Goal: Contribute content: Add original content to the website for others to see

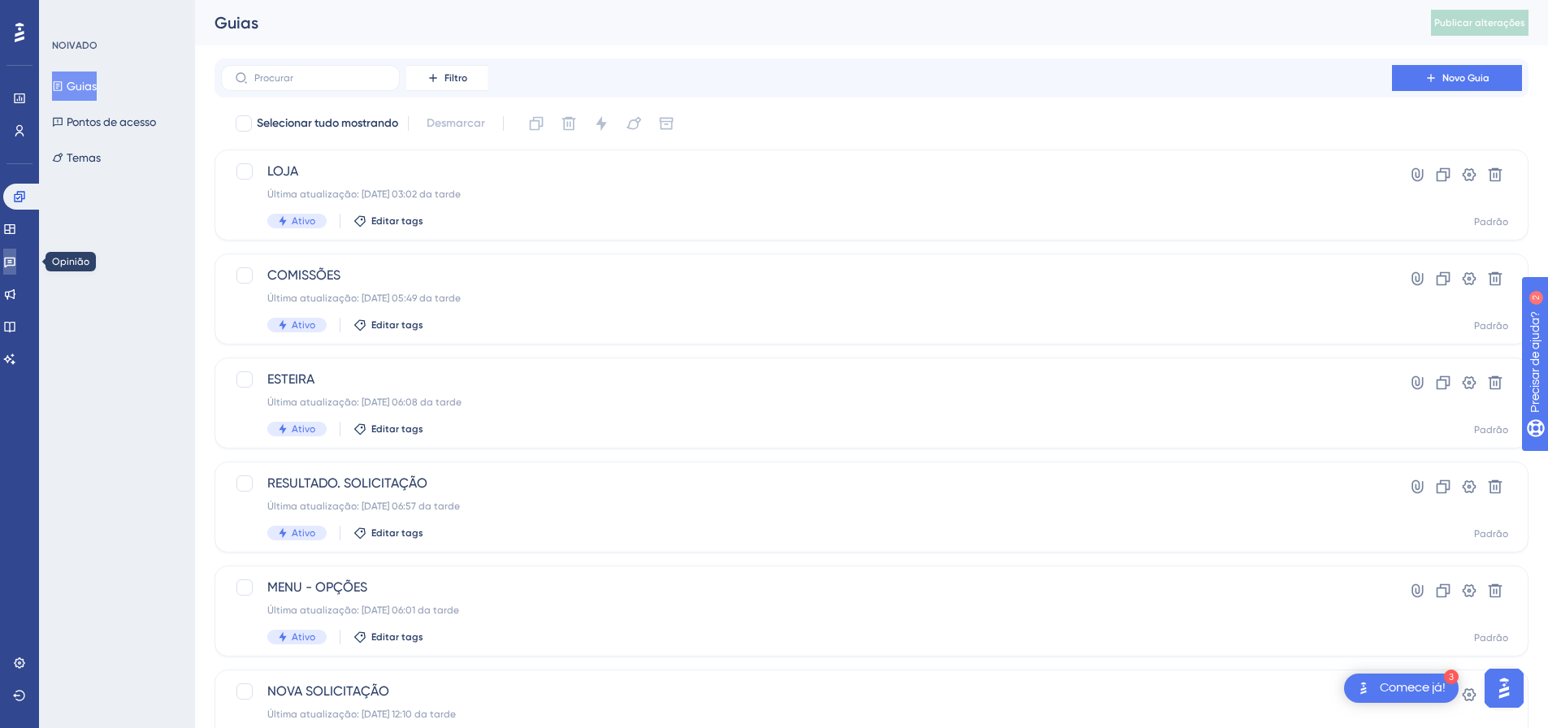
click at [16, 258] on icon at bounding box center [9, 261] width 13 height 13
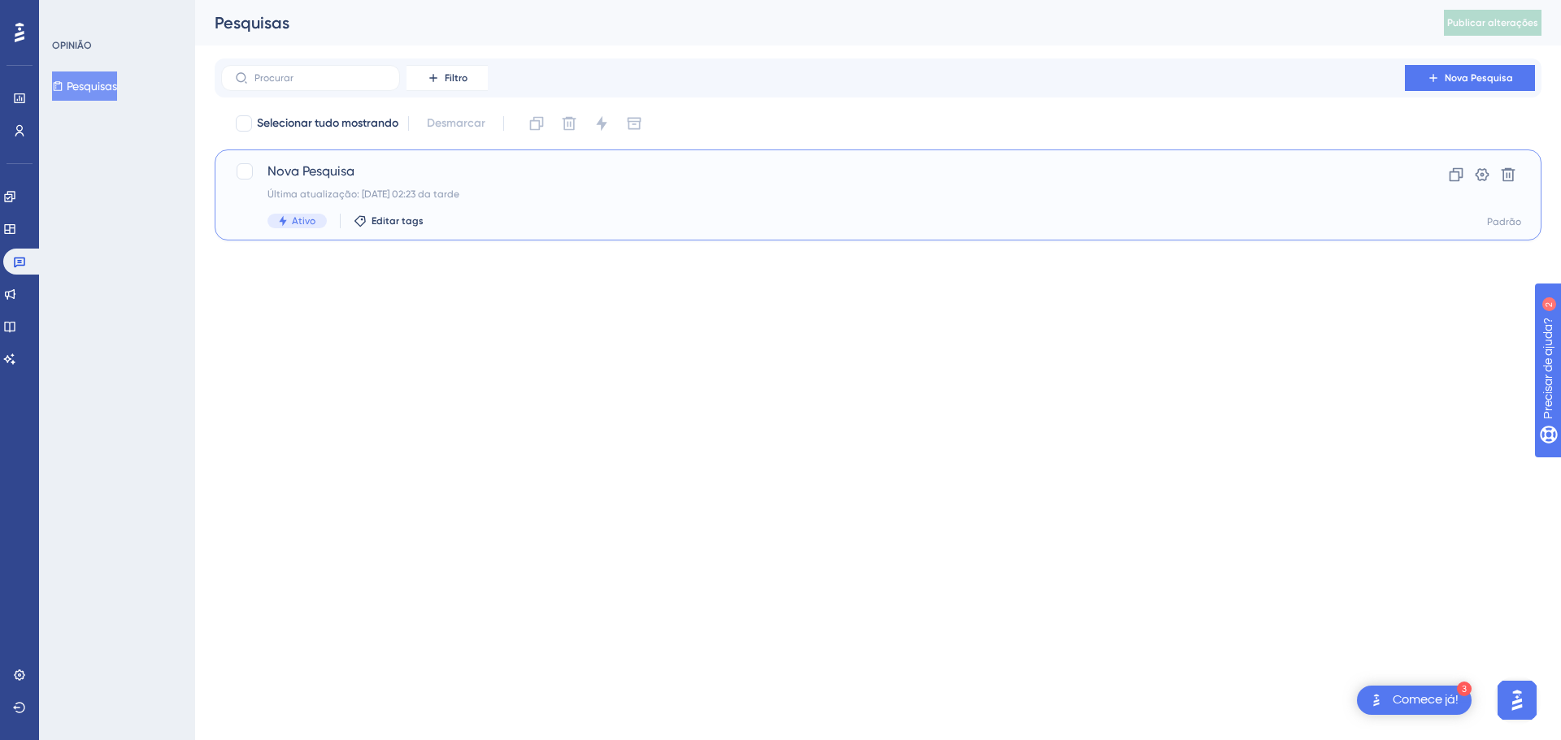
click at [359, 165] on span "Nova Pesquisa" at bounding box center [812, 172] width 1091 height 20
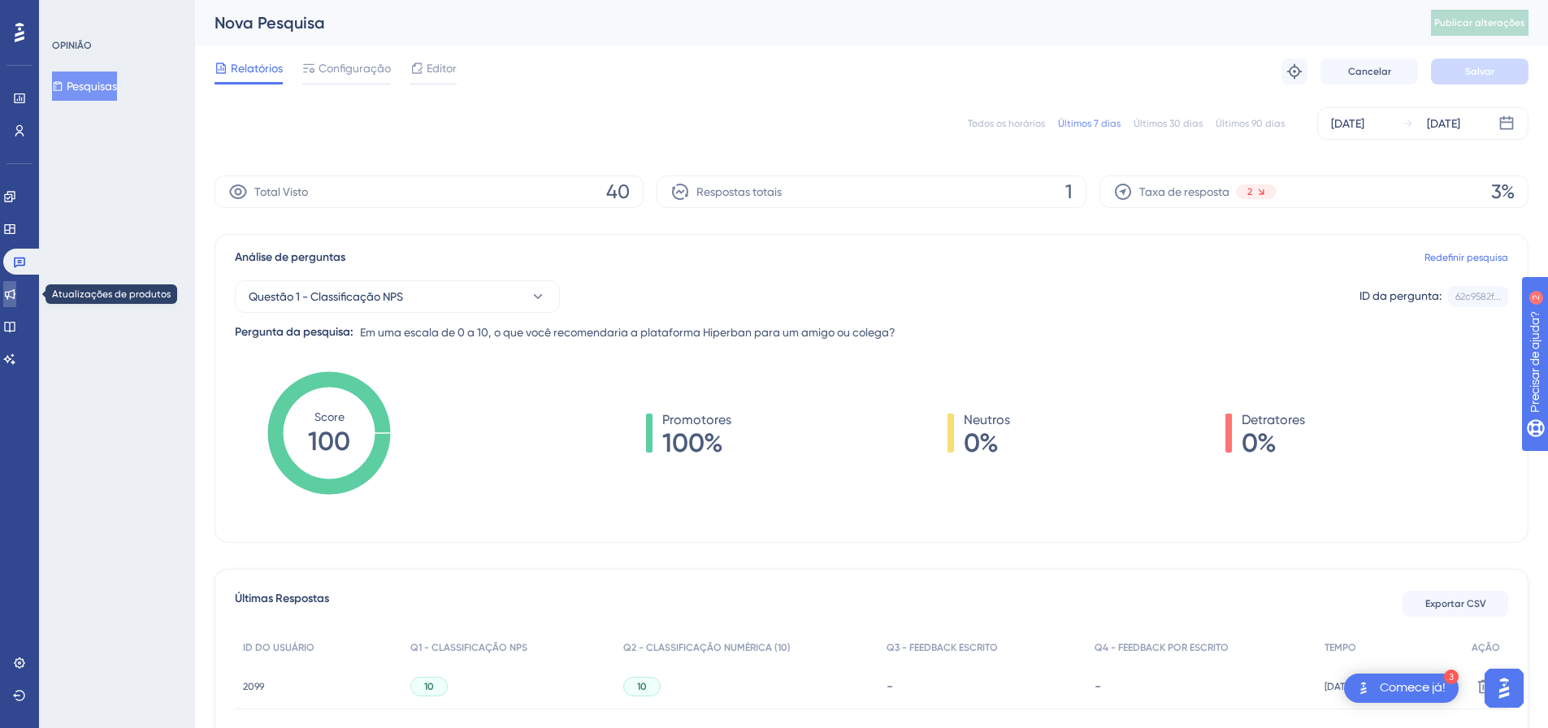
click at [16, 300] on link at bounding box center [9, 294] width 13 height 26
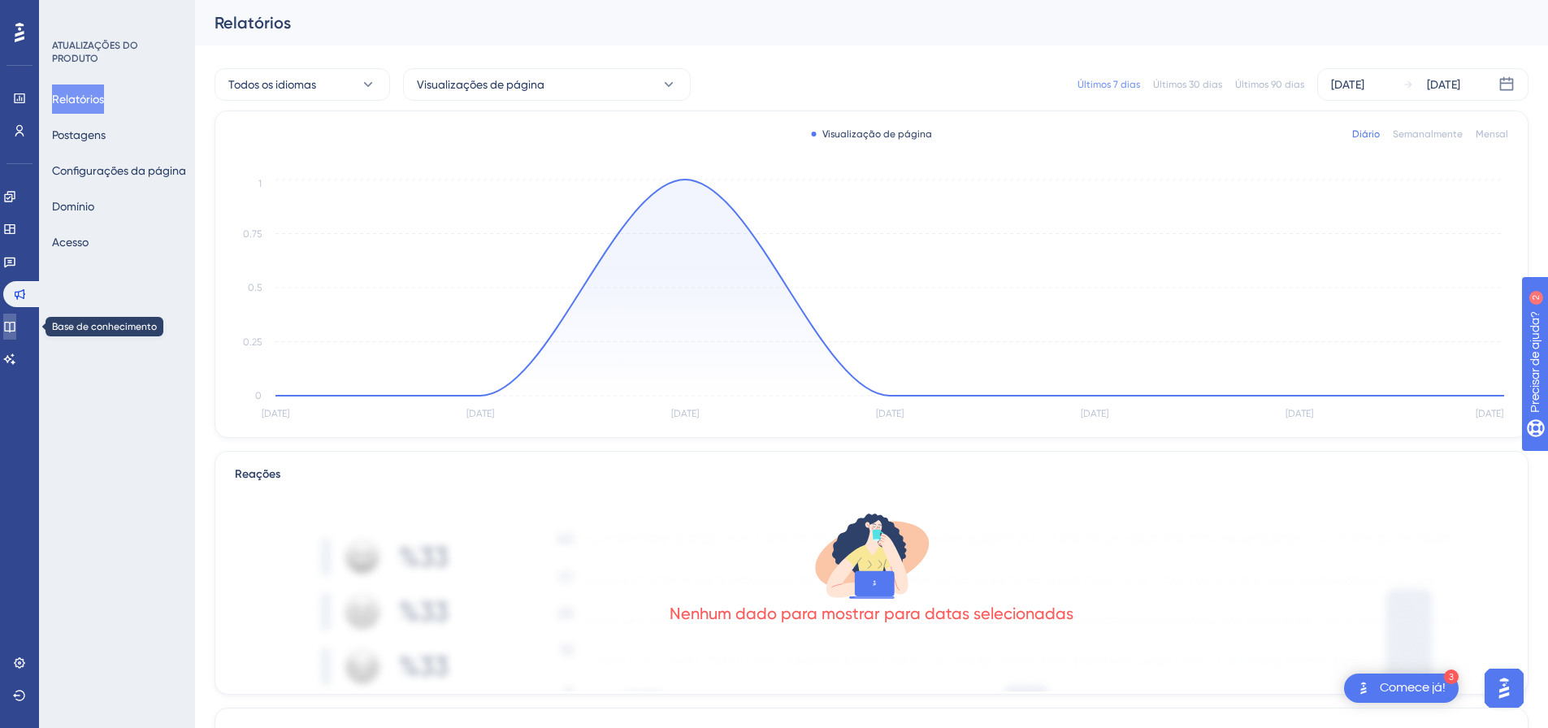
click at [15, 326] on icon at bounding box center [9, 326] width 13 height 13
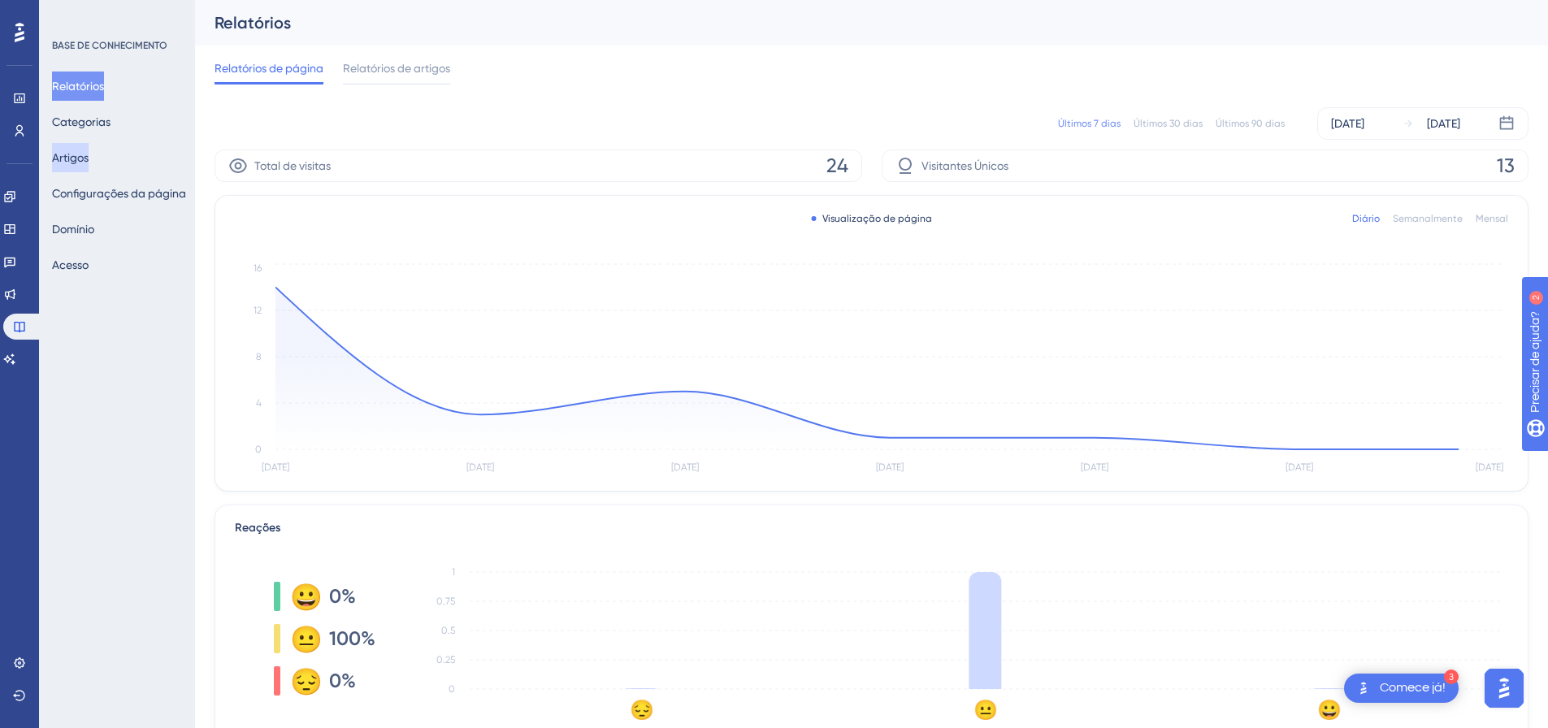
click at [89, 158] on font "Artigos" at bounding box center [70, 157] width 37 height 13
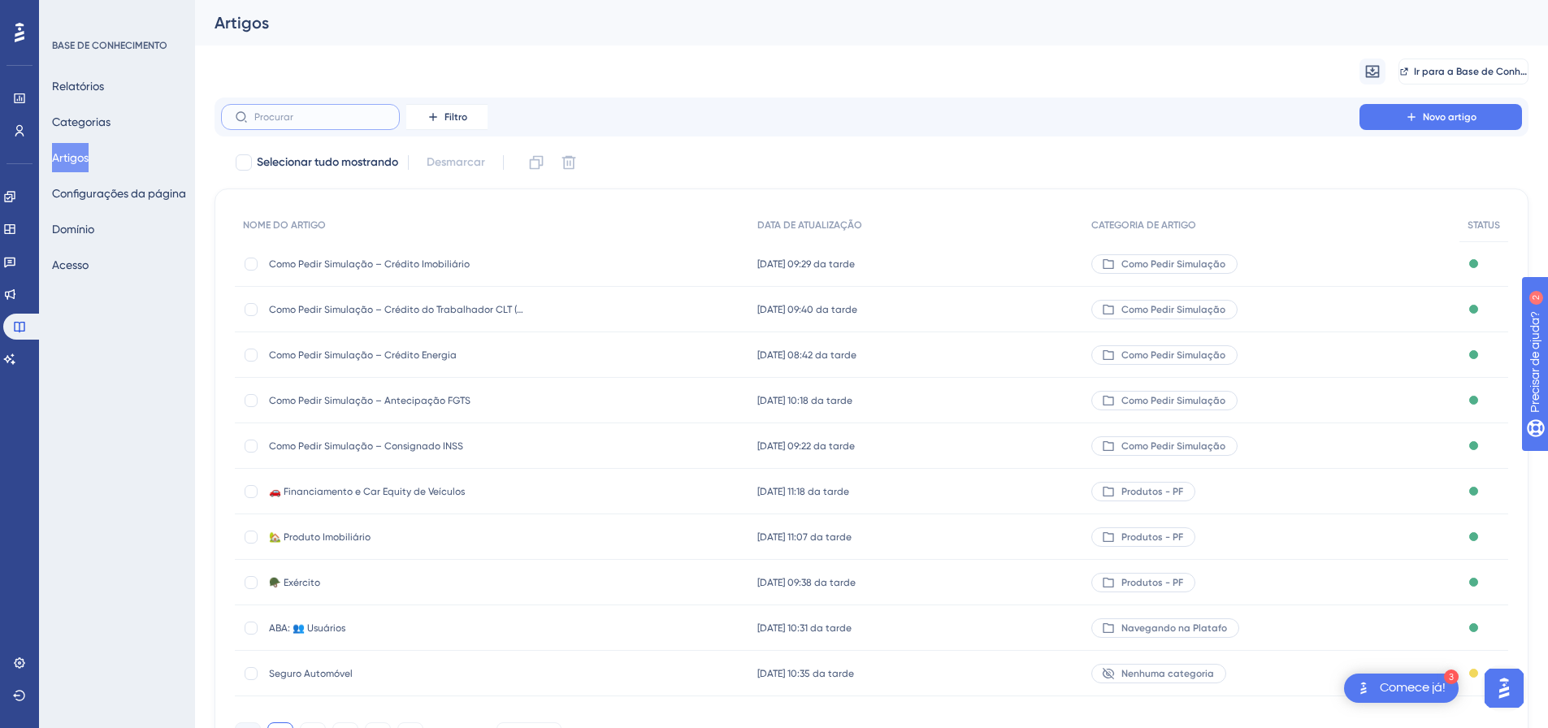
click at [345, 120] on input "text" at bounding box center [320, 116] width 132 height 11
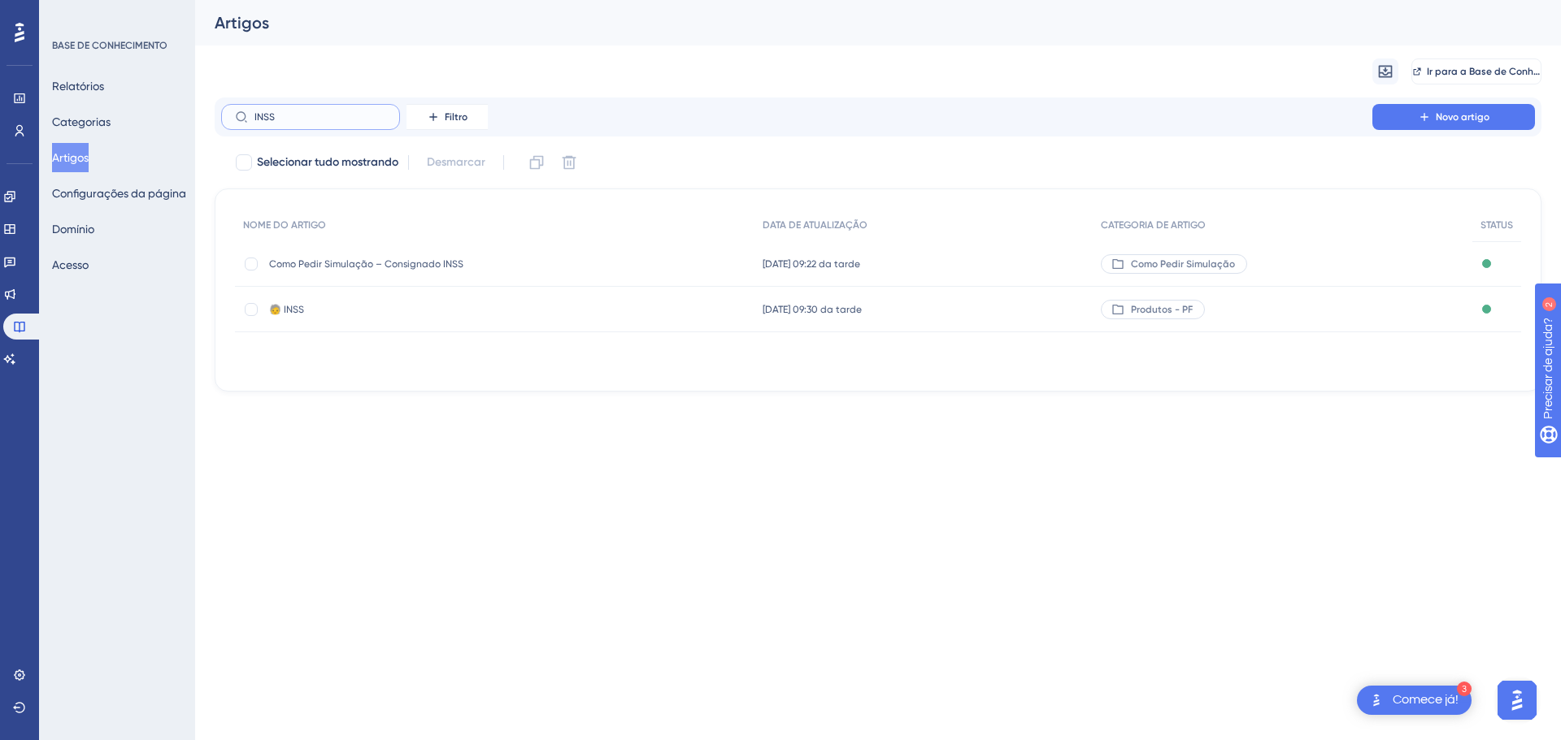
type input "INSS"
click at [411, 262] on font "Como Pedir Simulação – Consignado INSS" at bounding box center [366, 263] width 194 height 11
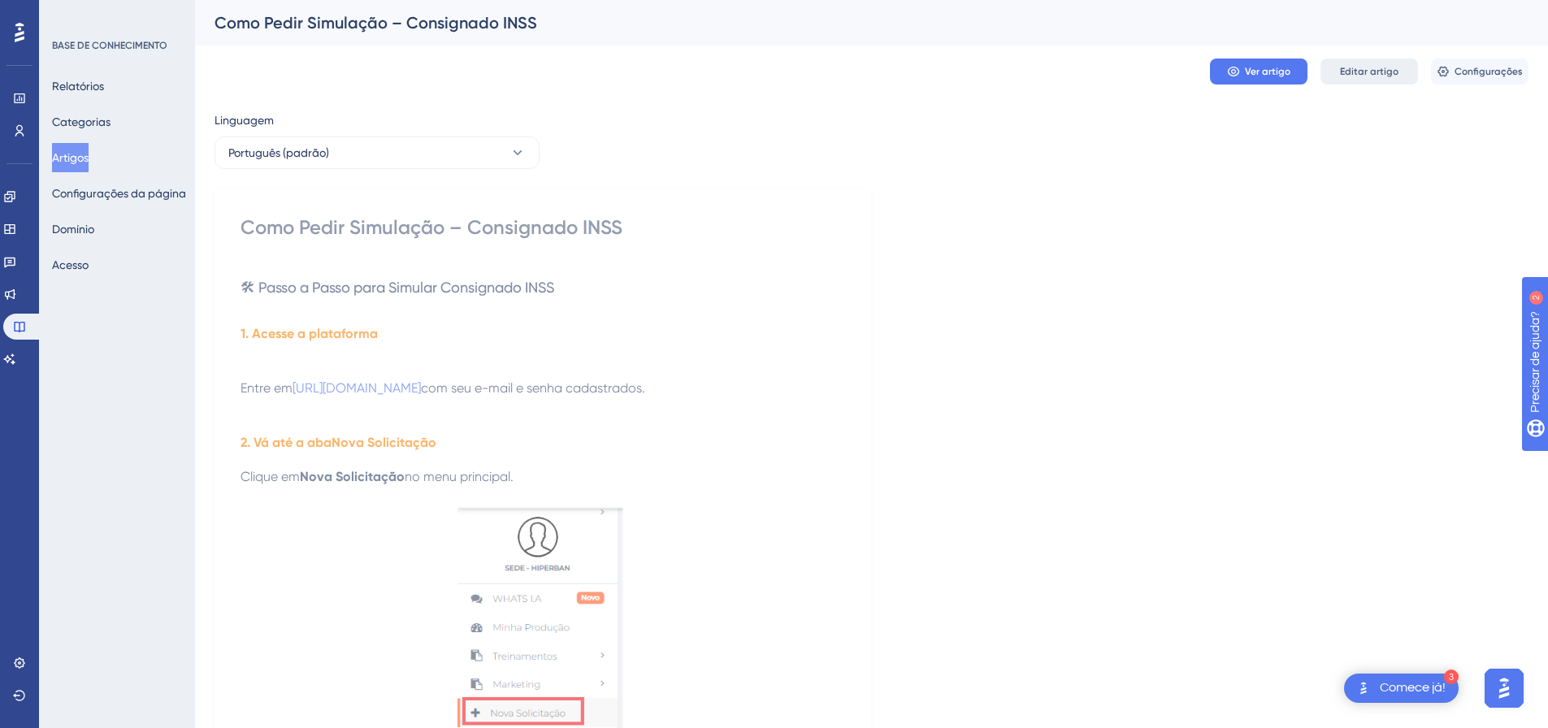
click at [1368, 79] on button "Editar artigo" at bounding box center [1370, 72] width 98 height 26
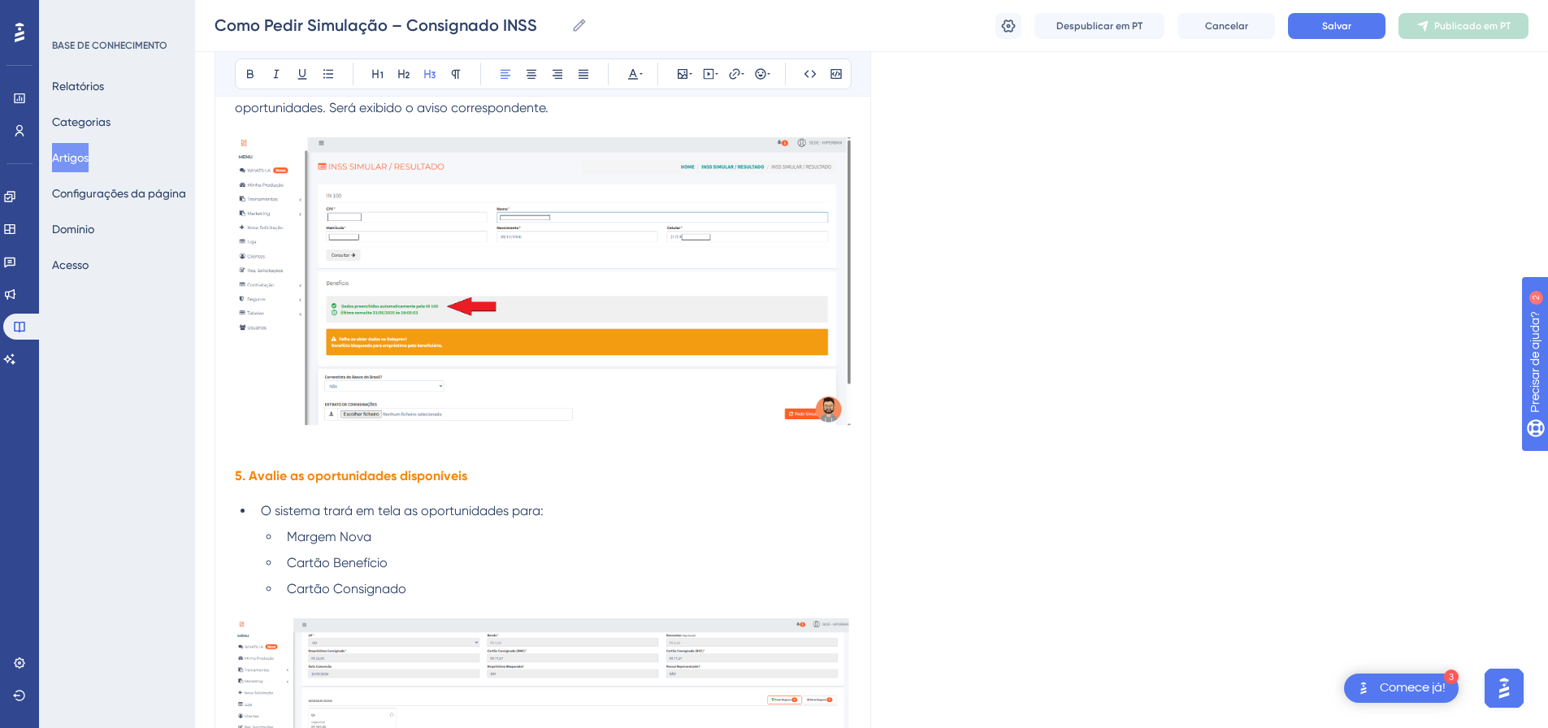
scroll to position [358, 0]
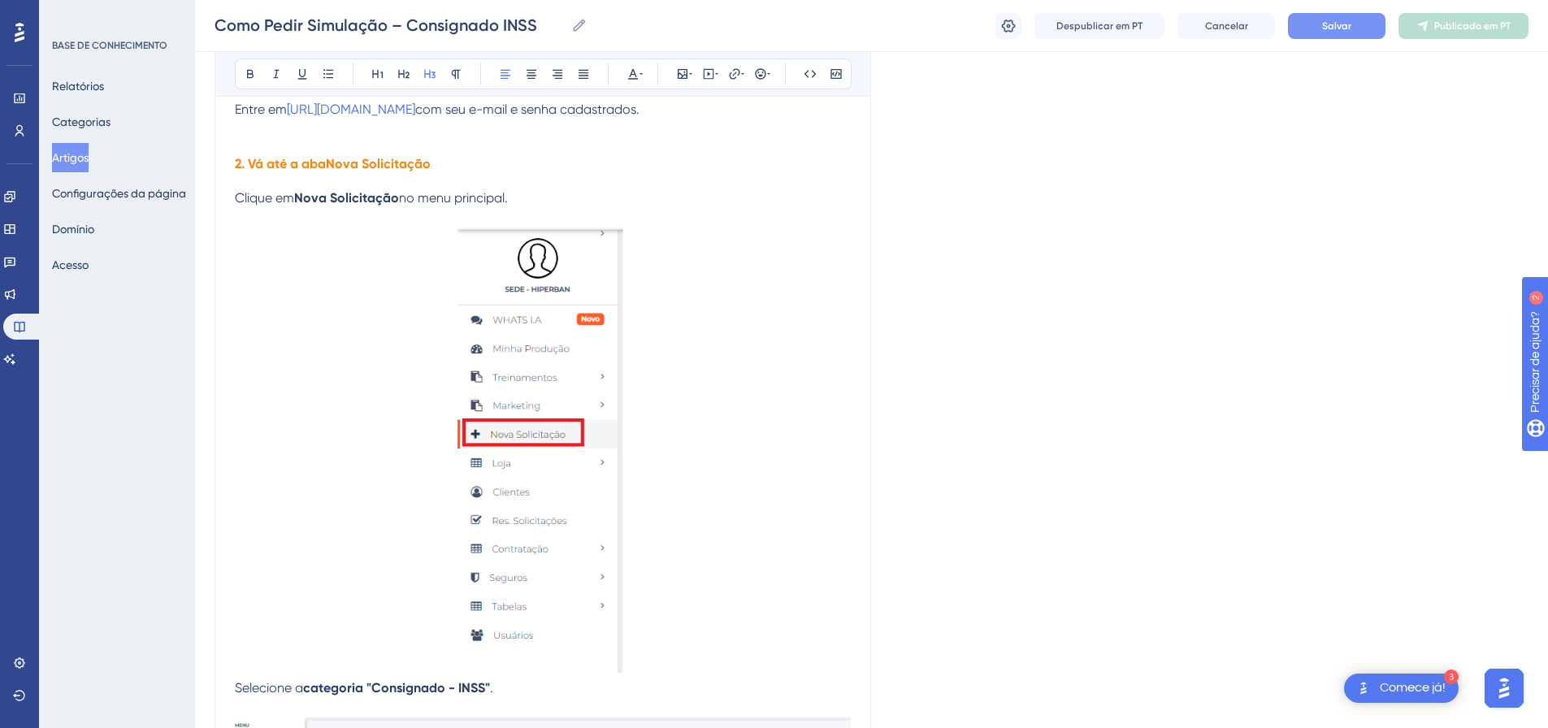
click at [1339, 30] on font "Salvar" at bounding box center [1336, 25] width 29 height 11
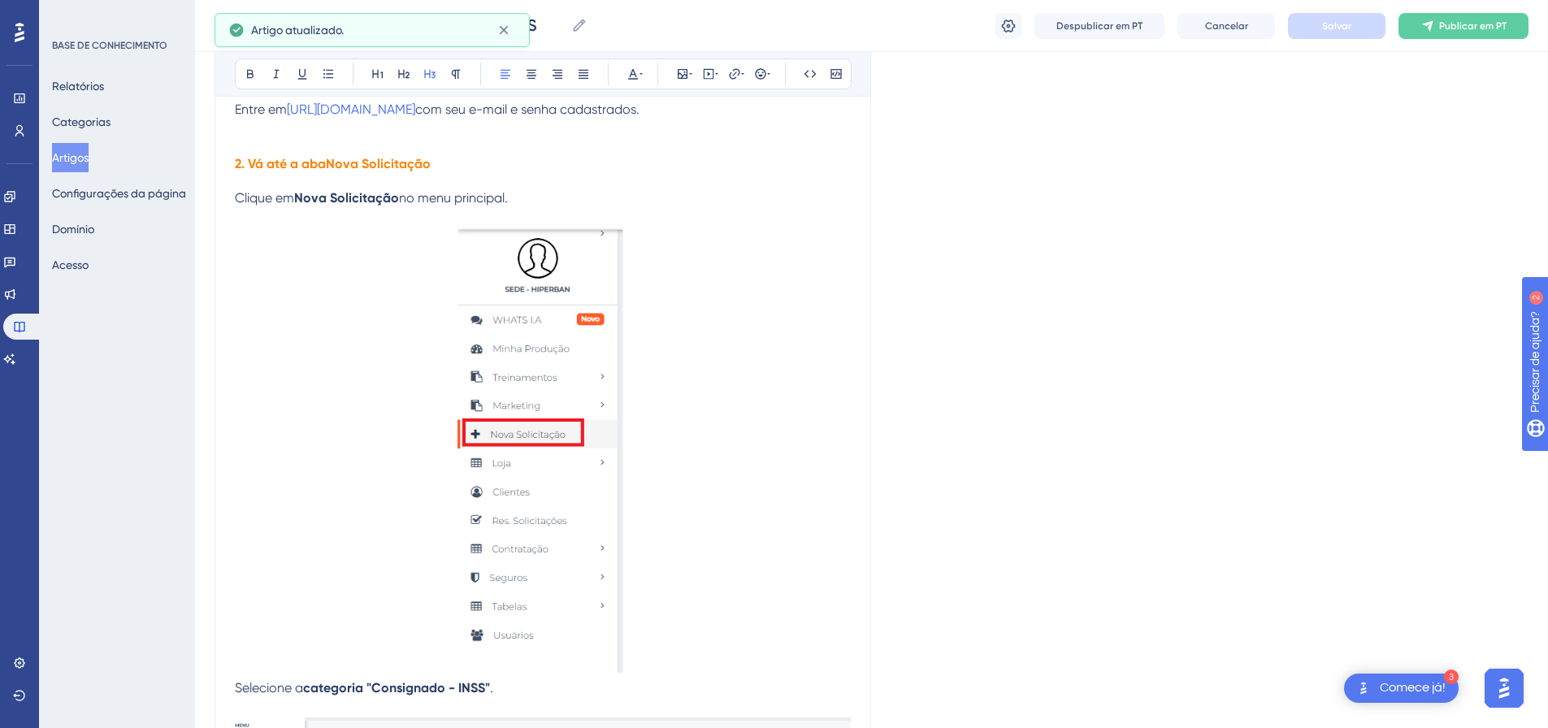
drag, startPoint x: 1552, startPoint y: 122, endPoint x: 1535, endPoint y: 482, distance: 360.5
click at [736, 320] on p at bounding box center [543, 453] width 616 height 451
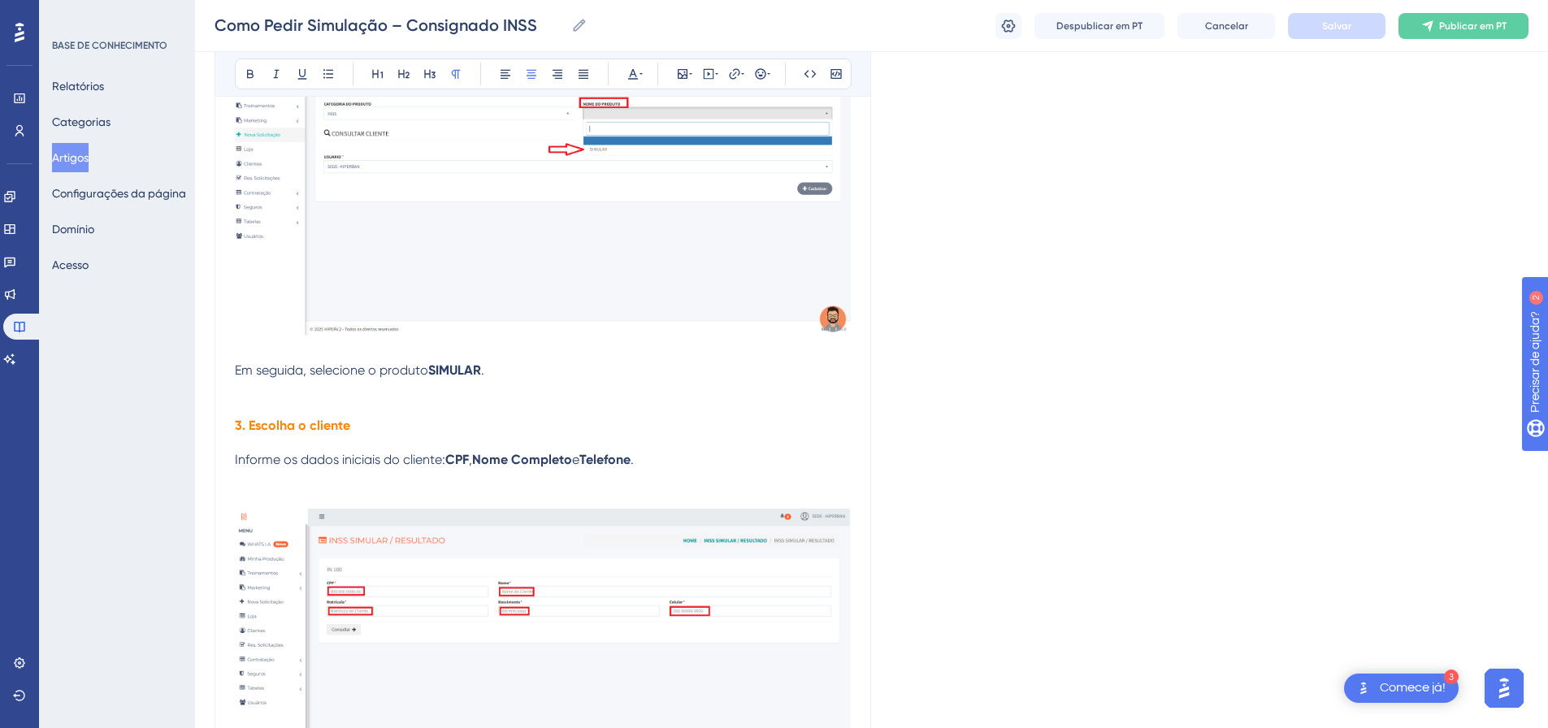
scroll to position [1018, 0]
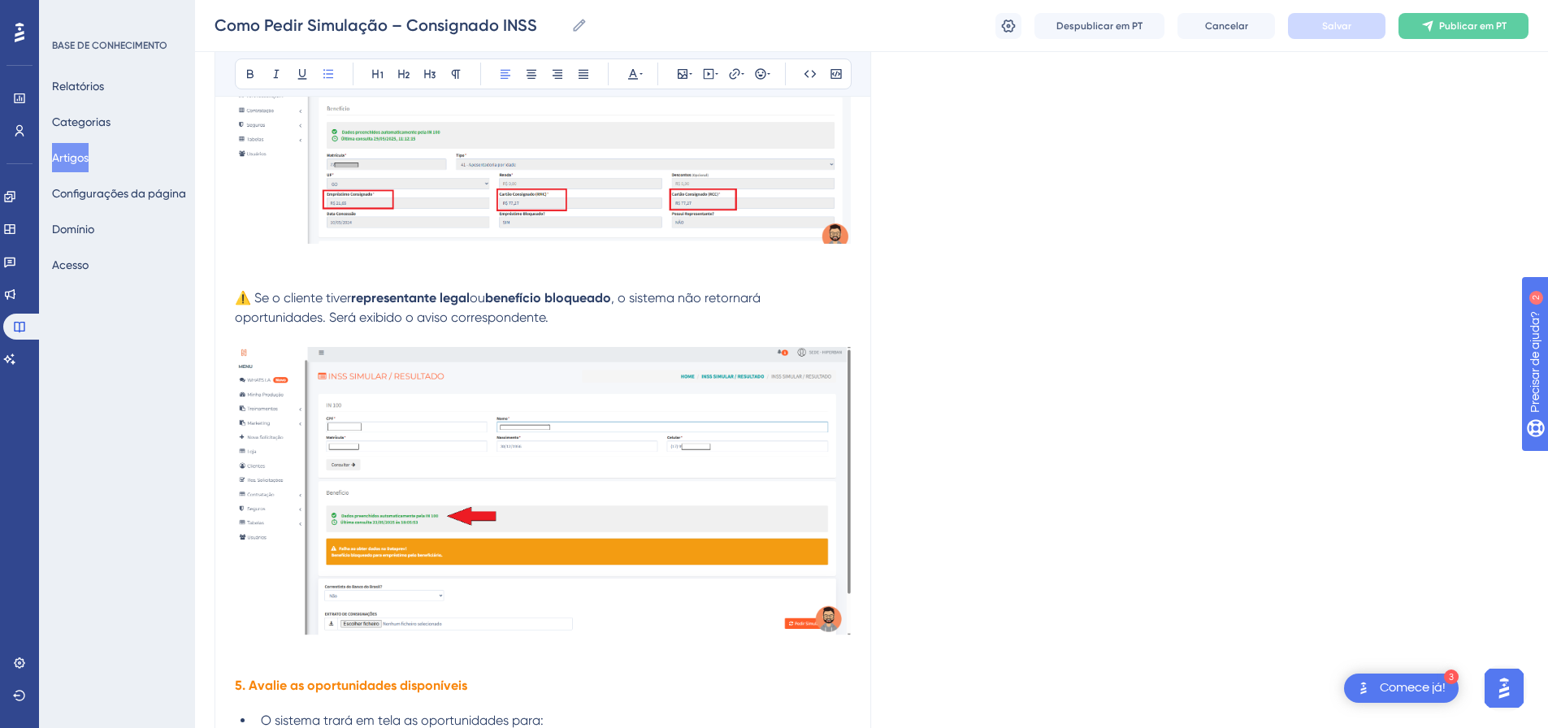
scroll to position [2451, 0]
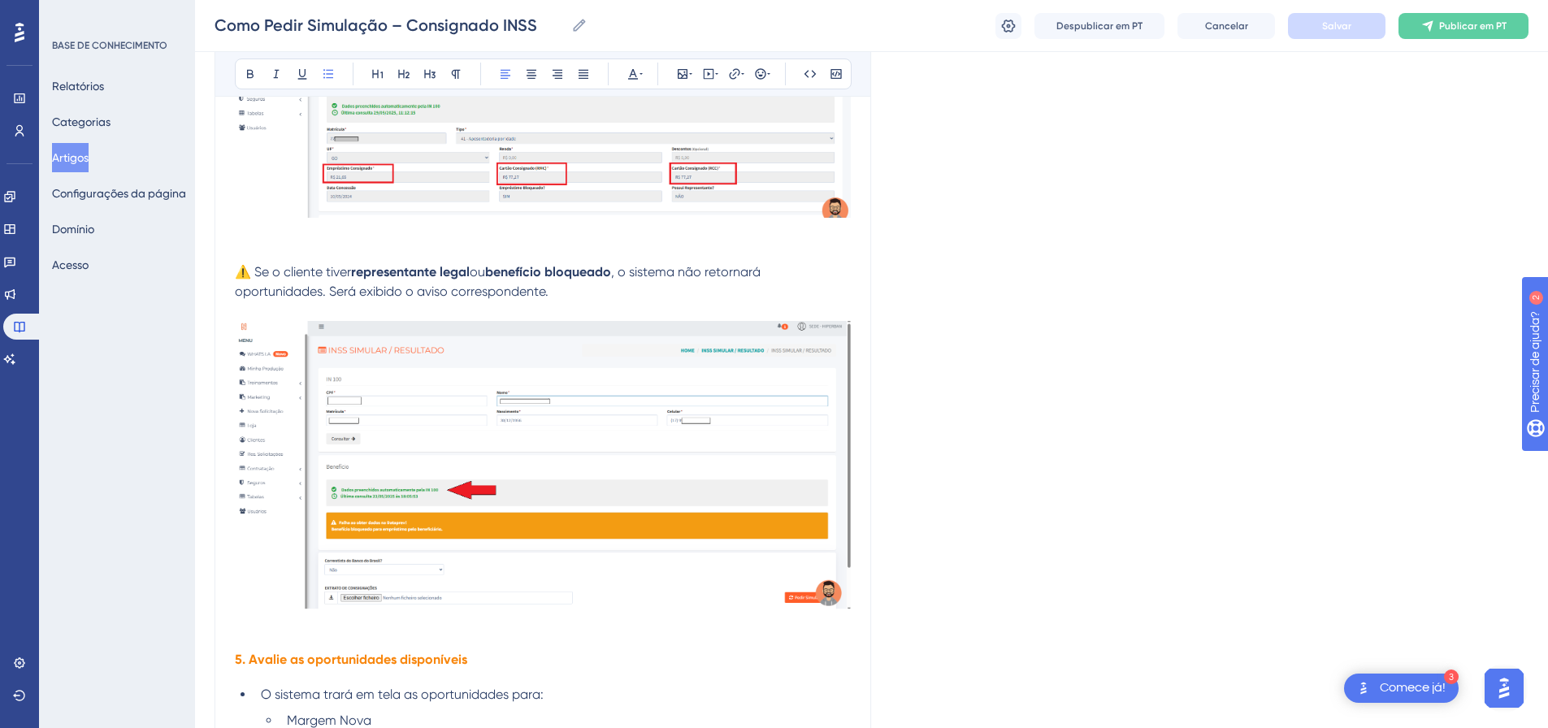
click at [849, 593] on img at bounding box center [543, 465] width 616 height 289
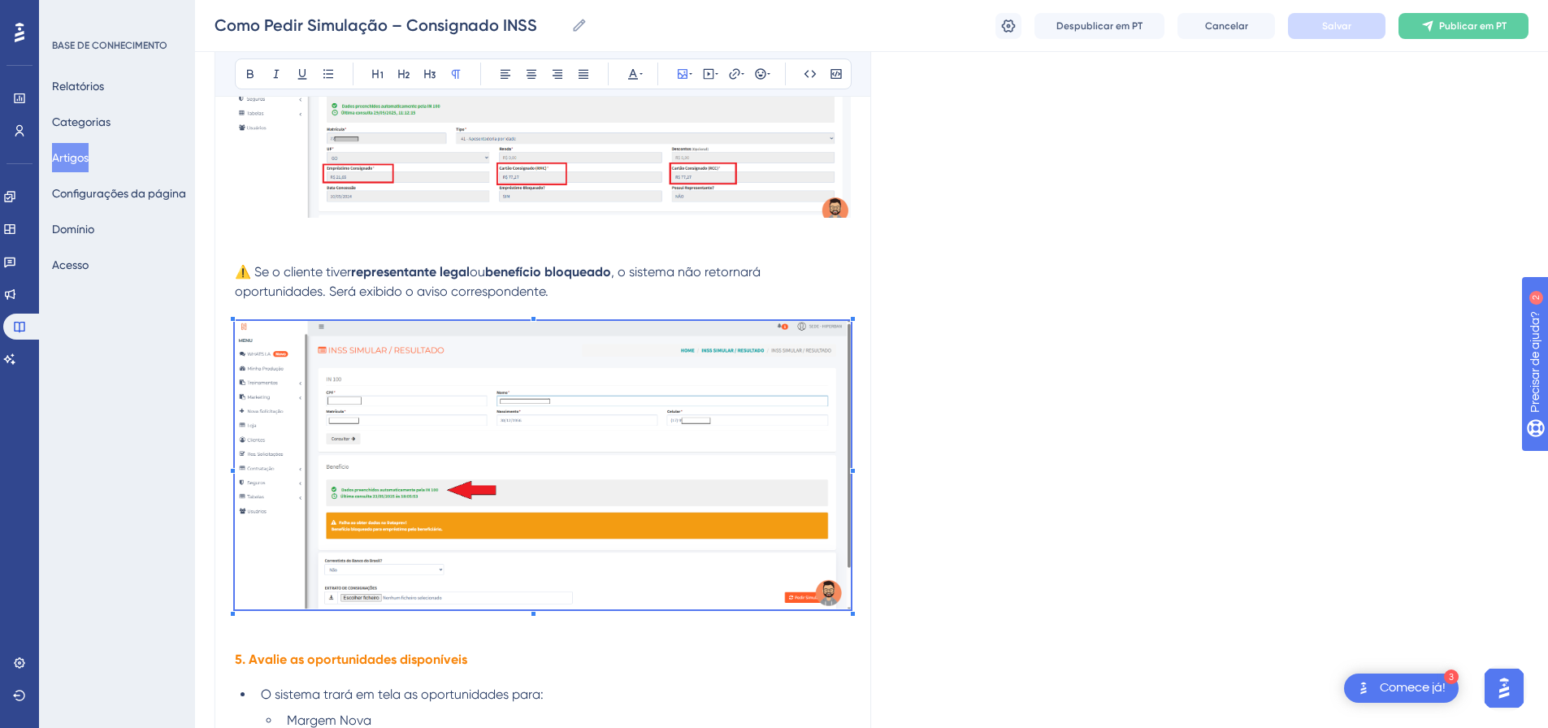
click at [585, 291] on p "⚠️ Se o cliente tiver representante legal ou benefício bloqueado , o sistema nã…" at bounding box center [543, 282] width 616 height 39
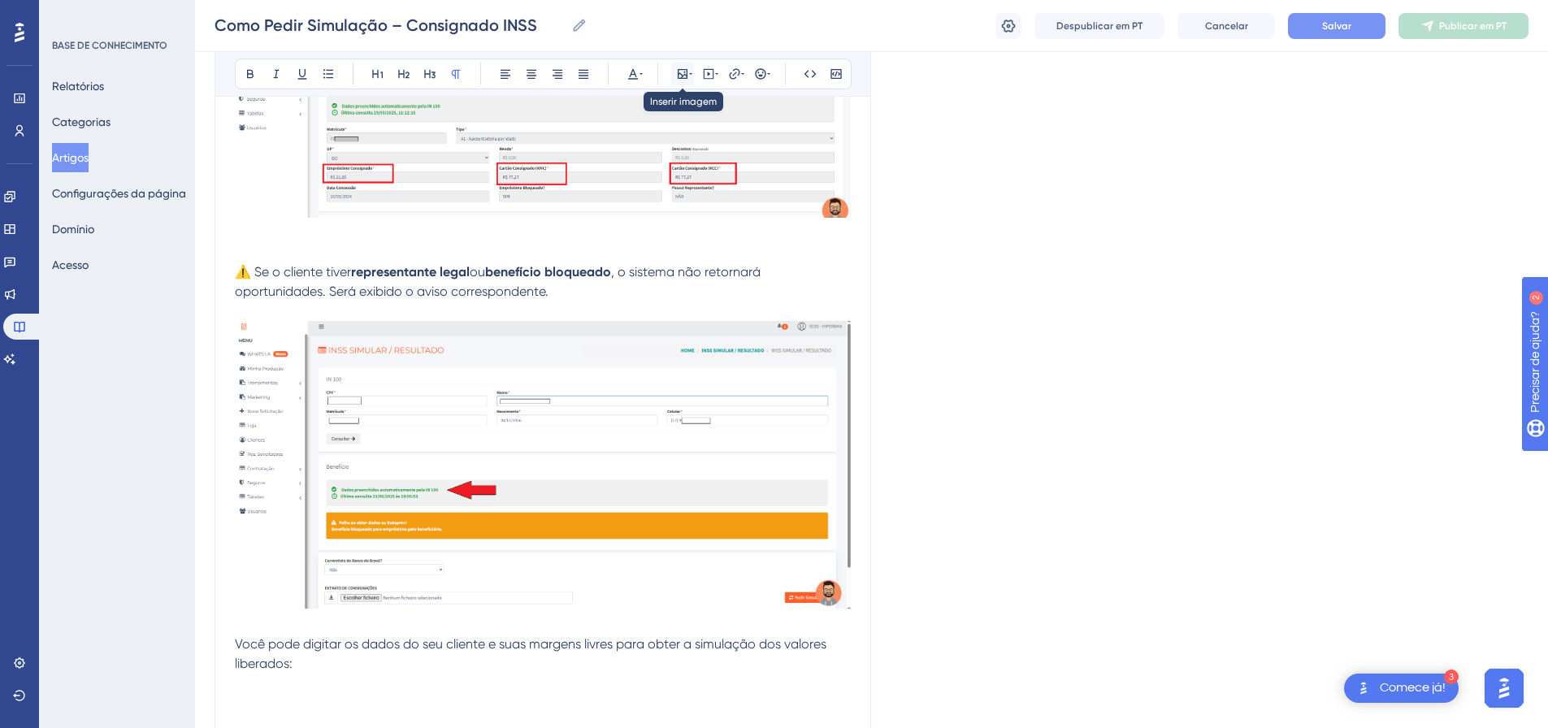
click at [678, 76] on icon at bounding box center [683, 74] width 10 height 10
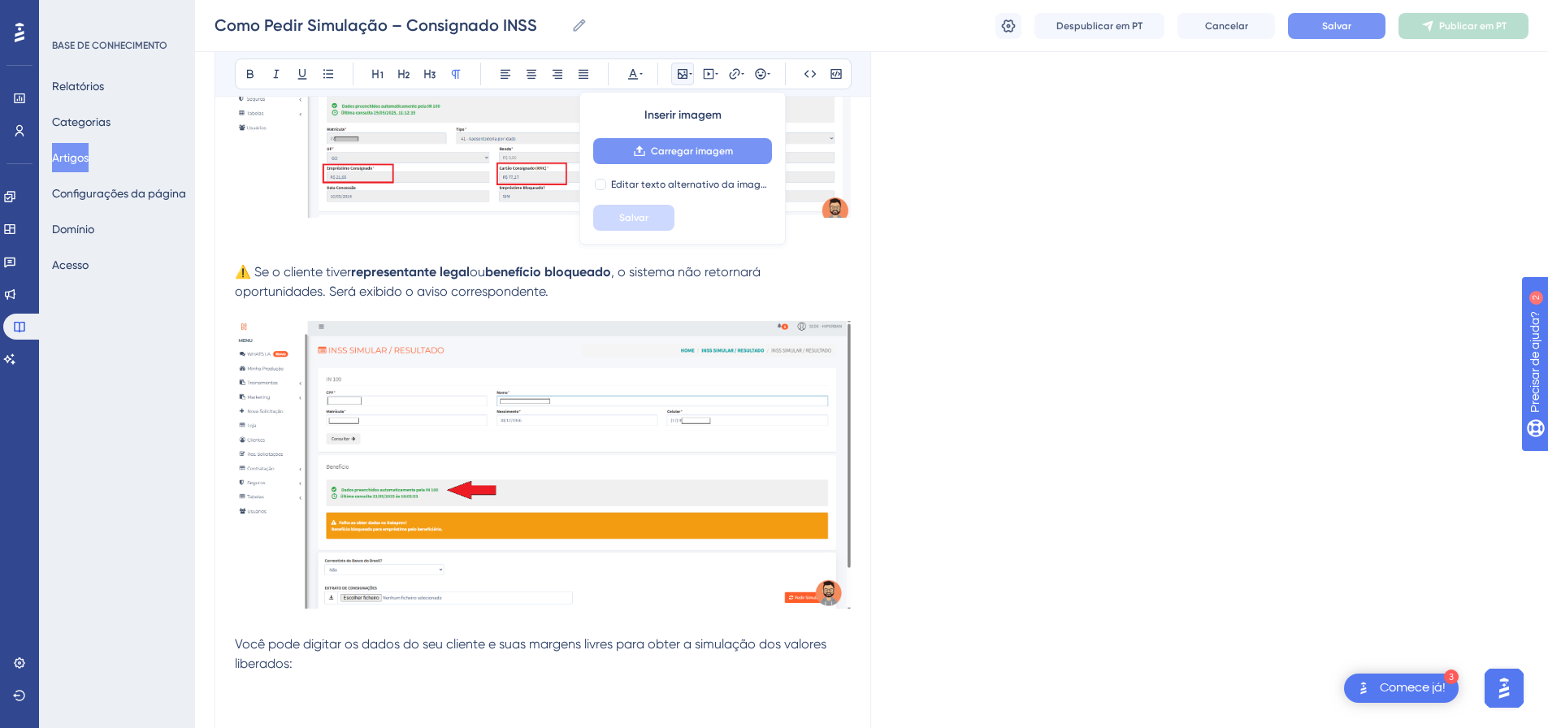
click at [663, 155] on font "Carregar imagem" at bounding box center [692, 150] width 82 height 11
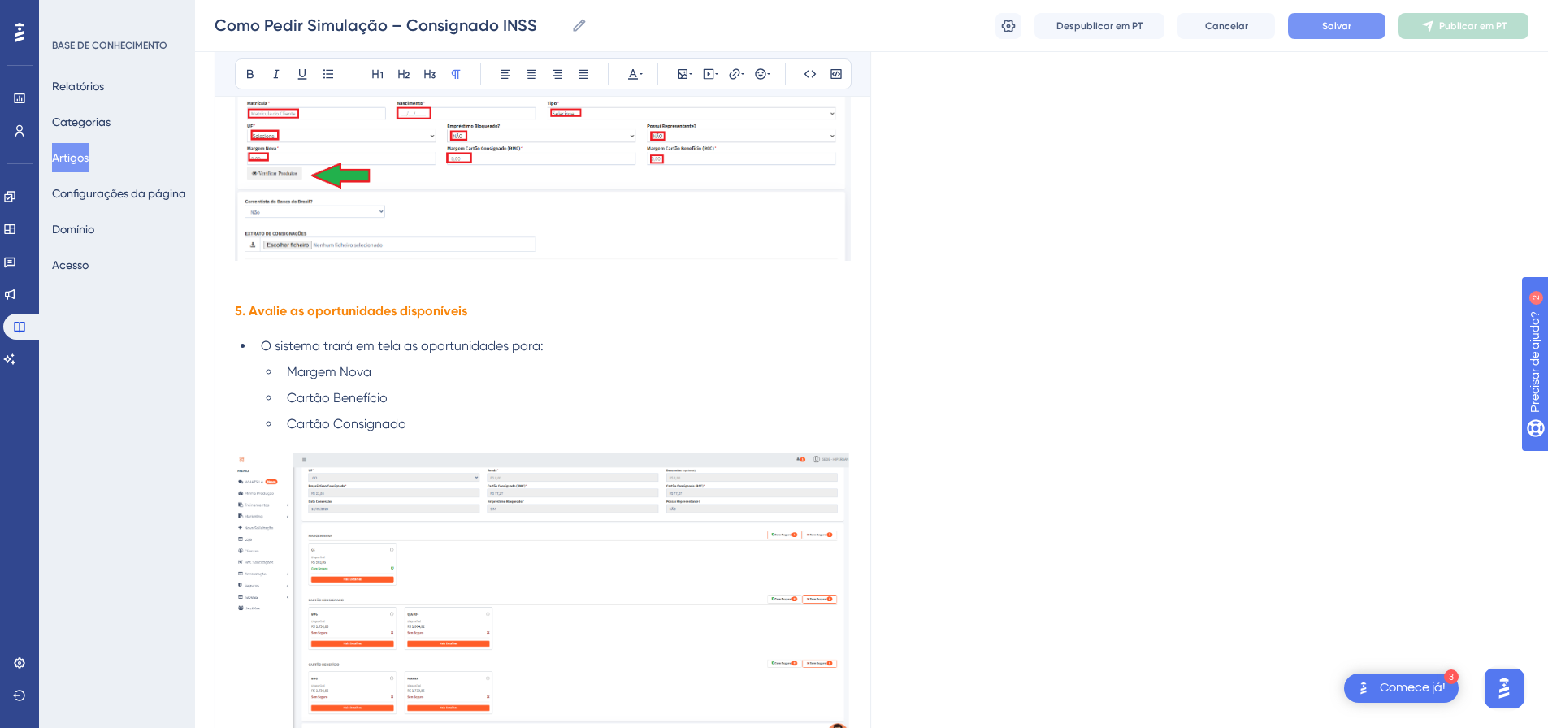
scroll to position [3044, 12]
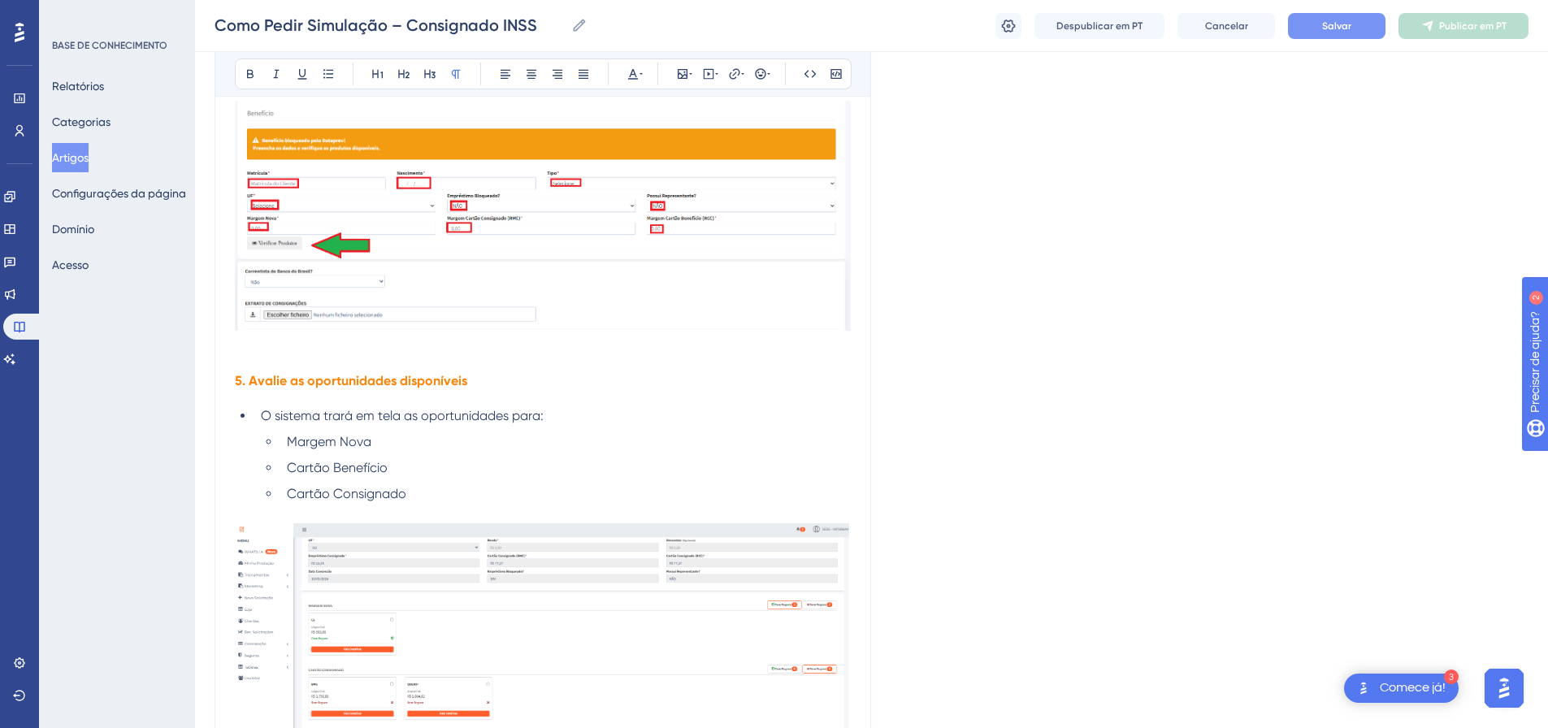
click at [1339, 15] on button "Salvar" at bounding box center [1337, 26] width 98 height 26
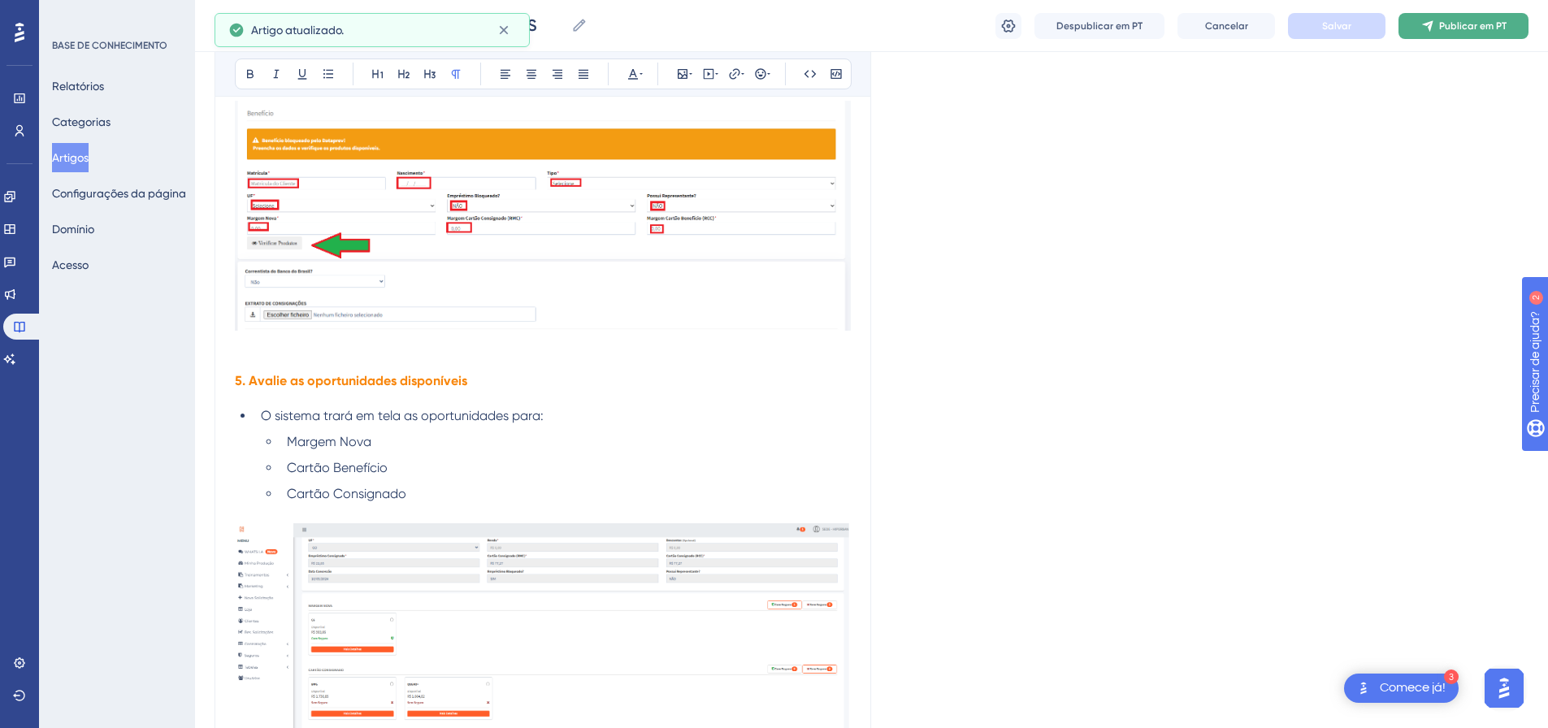
click at [1447, 28] on font "Publicar em PT" at bounding box center [1472, 25] width 67 height 11
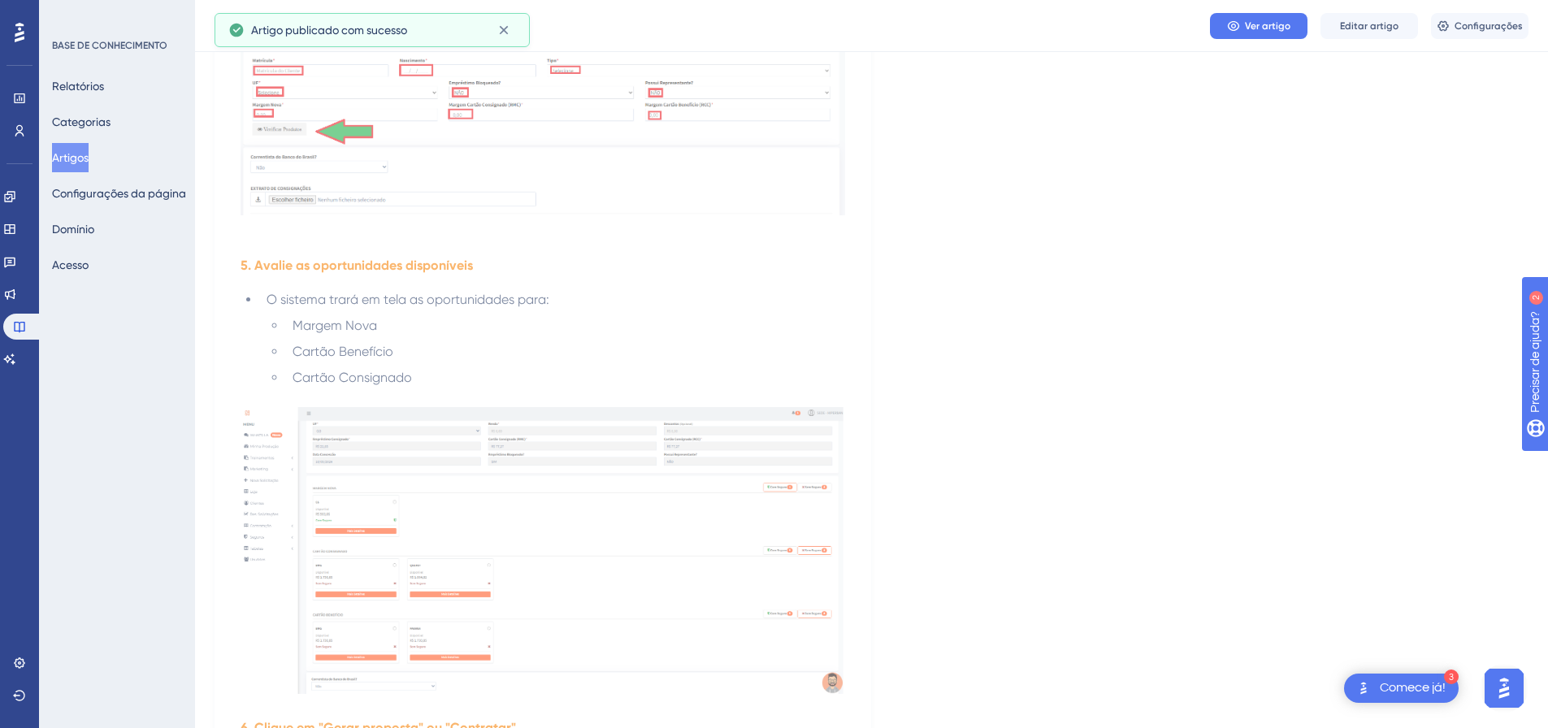
click at [80, 161] on font "Artigos" at bounding box center [70, 157] width 37 height 13
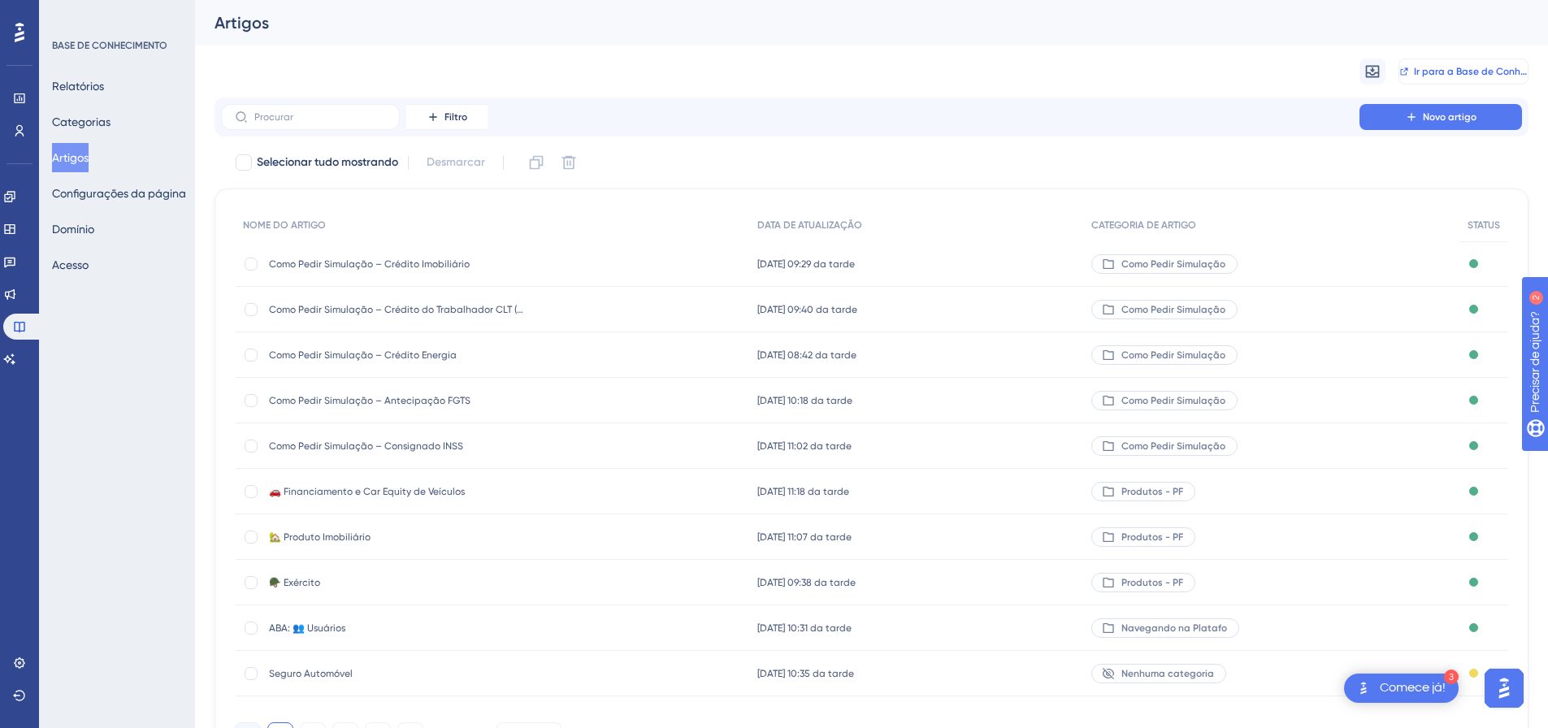
click at [1448, 69] on font "Ir para a Base de Conhecimento" at bounding box center [1489, 71] width 150 height 11
click at [1435, 120] on font "Novo artigo" at bounding box center [1450, 116] width 54 height 11
